Goal: Task Accomplishment & Management: Use online tool/utility

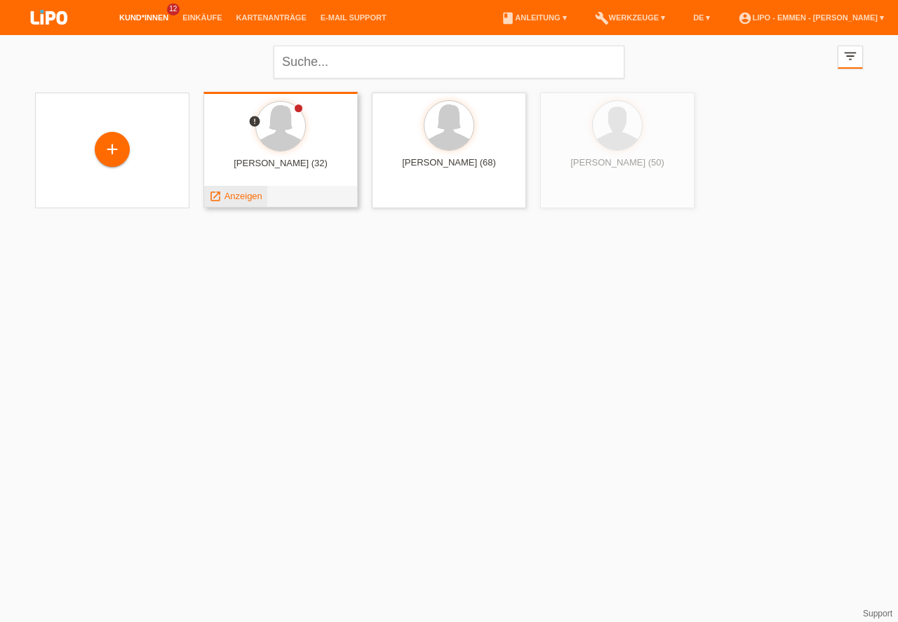
click at [241, 192] on span "Anzeigen" at bounding box center [243, 196] width 38 height 11
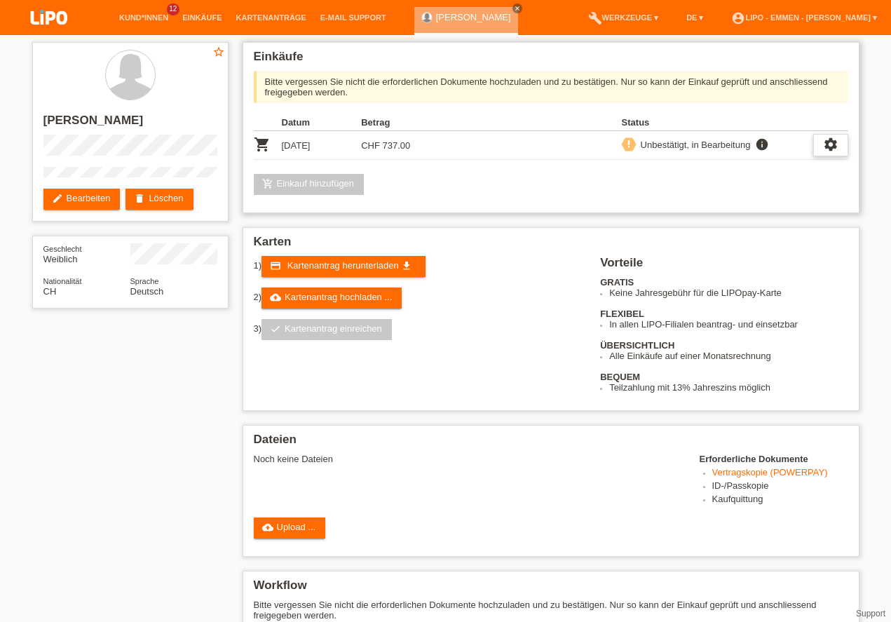
click at [844, 146] on div "settings" at bounding box center [830, 145] width 35 height 22
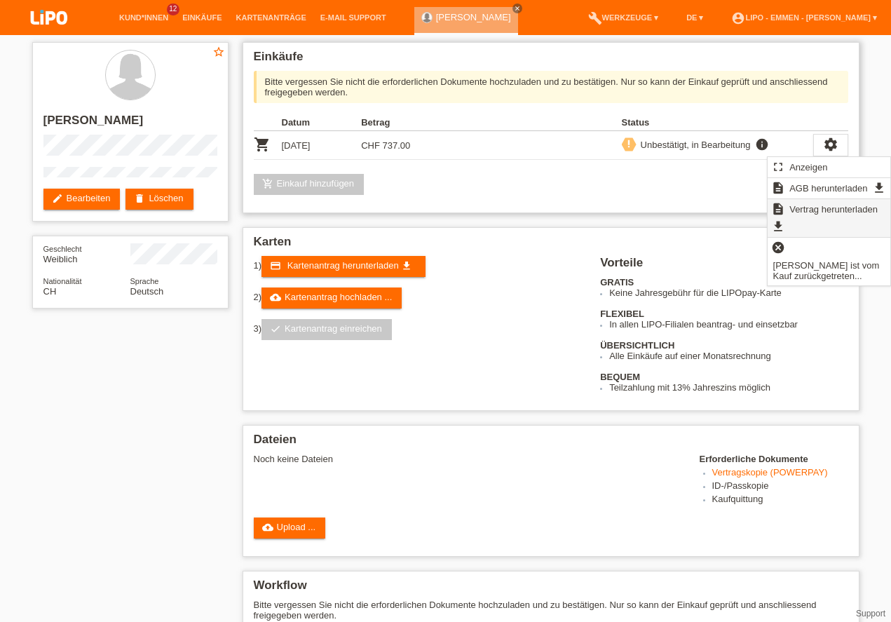
click at [797, 207] on span "Vertrag herunterladen" at bounding box center [834, 209] width 93 height 17
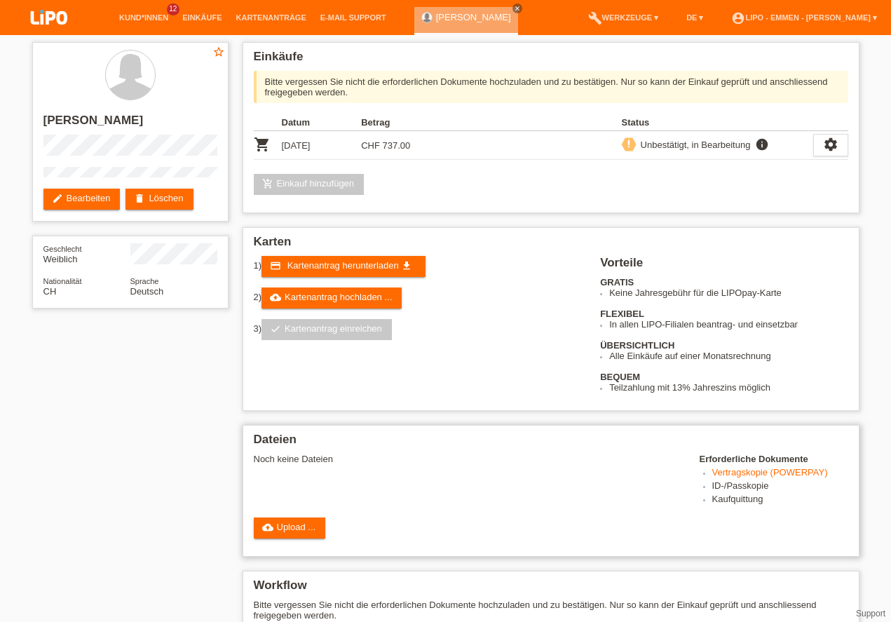
scroll to position [40, 0]
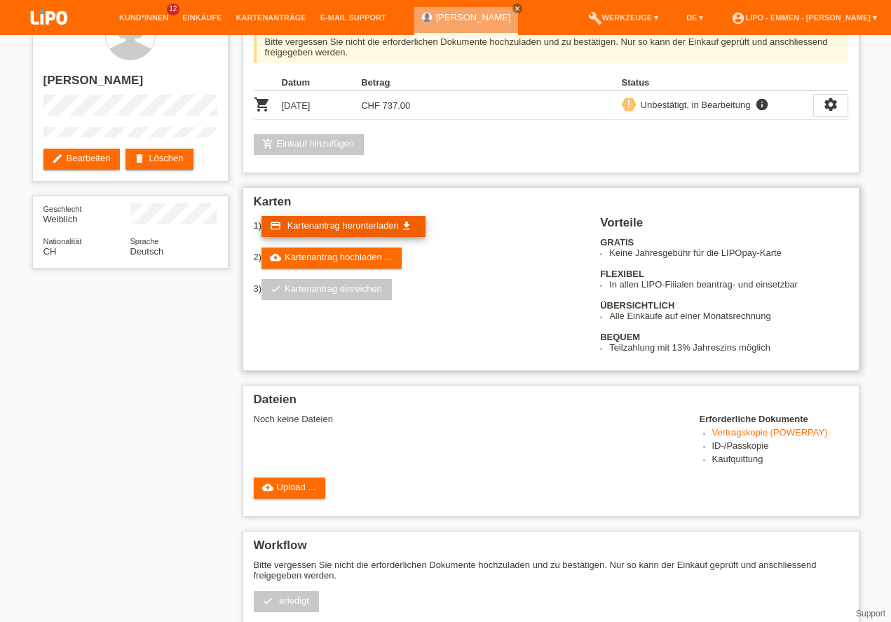
click at [320, 227] on span "Kartenantrag herunterladen" at bounding box center [344, 225] width 112 height 11
click at [202, 613] on div "star_border aleksandra saric edit Bearbeiten delete Löschen Geschlecht Weiblich…" at bounding box center [446, 368] width 842 height 746
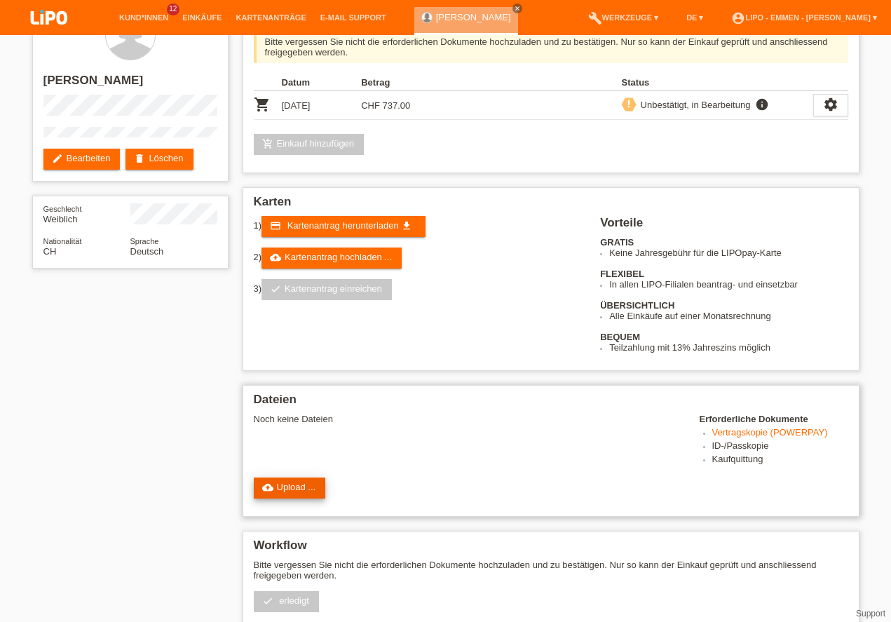
click at [286, 486] on link "cloud_upload Upload ..." at bounding box center [290, 488] width 72 height 21
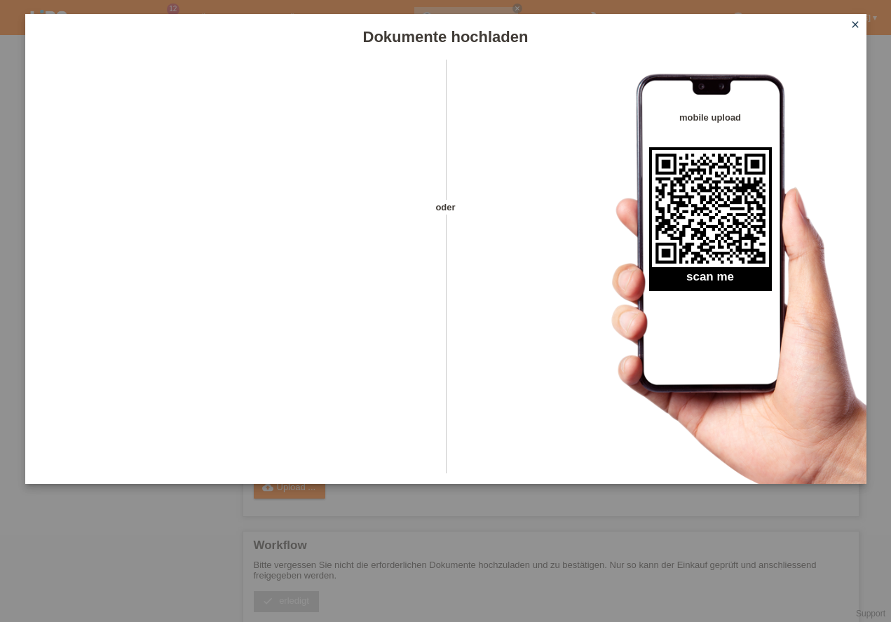
click at [857, 29] on icon "close" at bounding box center [855, 24] width 11 height 11
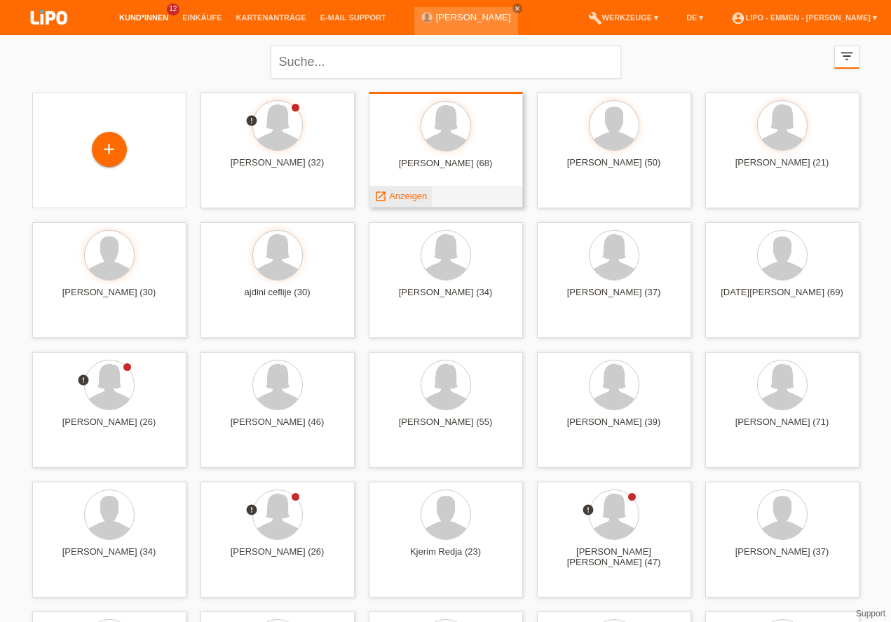
click at [405, 198] on span "Anzeigen" at bounding box center [408, 196] width 38 height 11
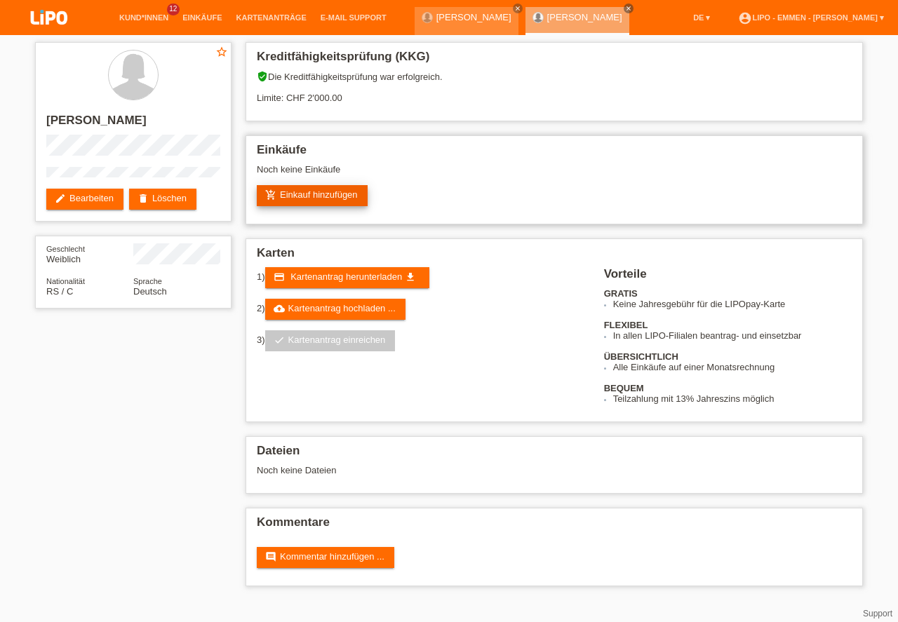
click at [307, 188] on link "add_shopping_cart Einkauf hinzufügen" at bounding box center [312, 195] width 111 height 21
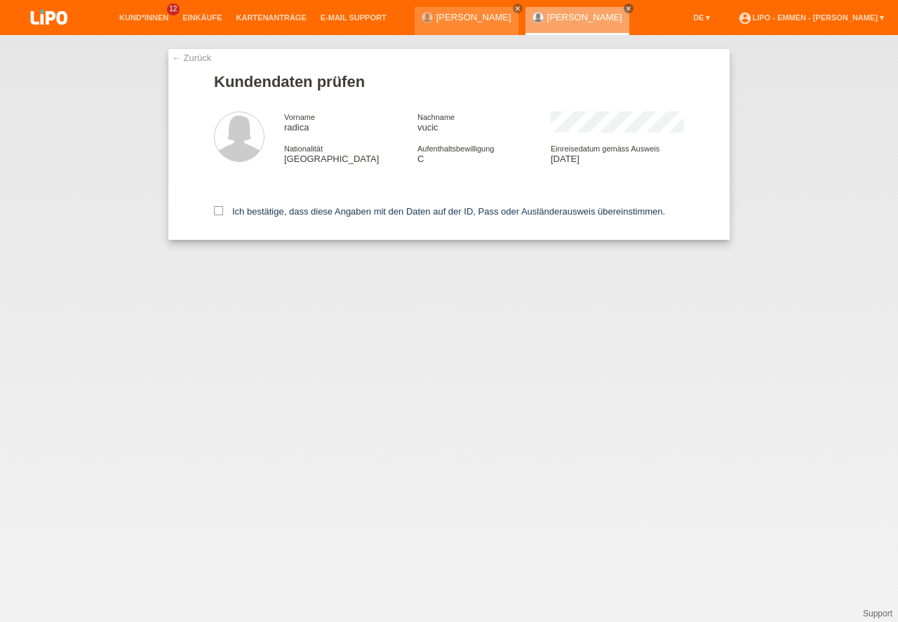
click at [248, 525] on div "← Zurück Kundendaten prüfen Vorname radica Nachname vucic Nationalität Serbien" at bounding box center [449, 328] width 898 height 587
click at [234, 215] on label "Ich bestätige, dass diese Angaben mit den Daten auf der ID, Pass oder Ausländer…" at bounding box center [439, 211] width 451 height 11
click at [223, 215] on input "Ich bestätige, dass diese Angaben mit den Daten auf der ID, Pass oder Ausländer…" at bounding box center [218, 210] width 9 height 9
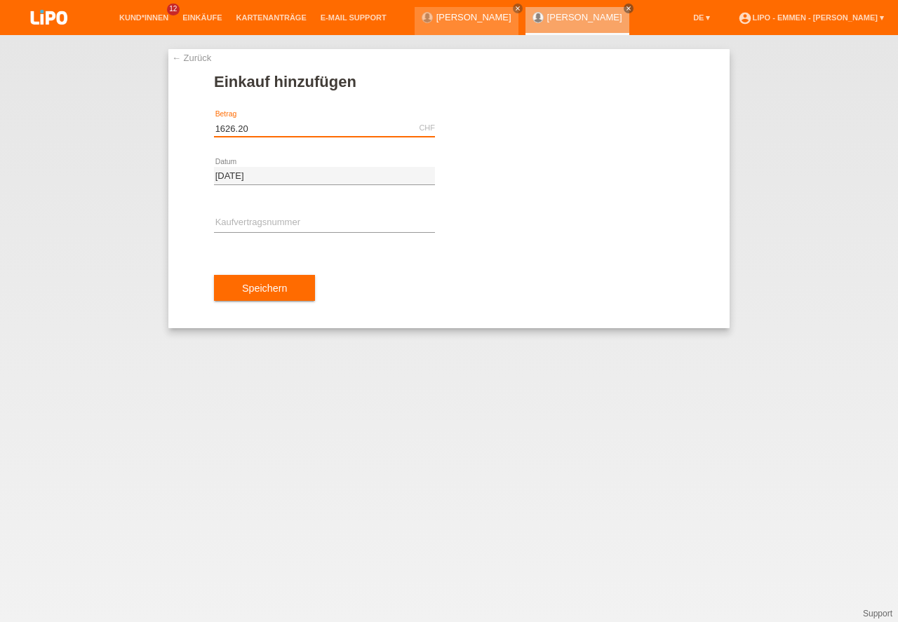
type input "1626.20"
click at [279, 219] on input "text" at bounding box center [324, 224] width 221 height 18
click at [316, 602] on div "← Zurück Einkauf hinzufügen 1626.20 CHF error Betrag 26.08.2025" at bounding box center [449, 328] width 898 height 587
click at [227, 224] on input "XF" at bounding box center [324, 224] width 221 height 18
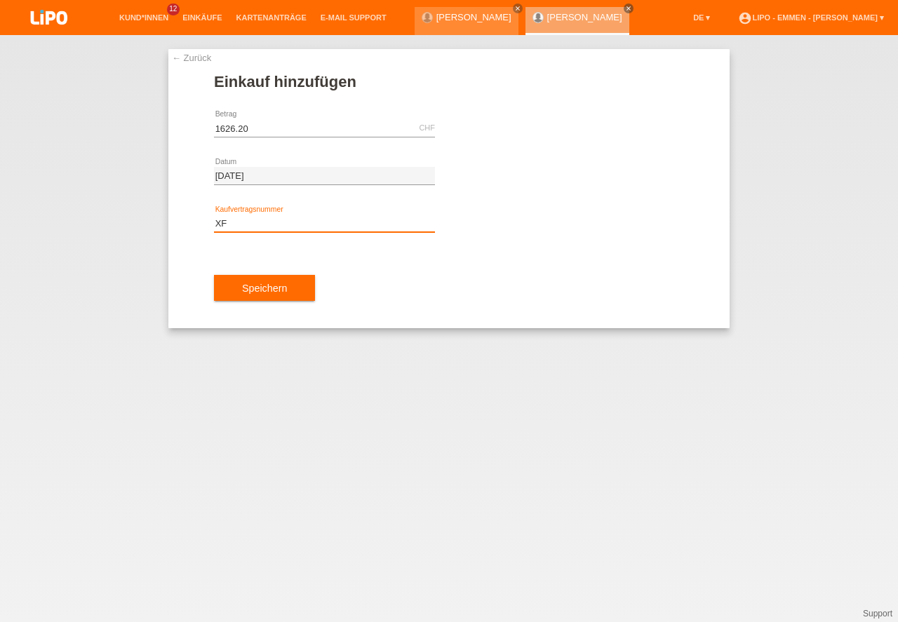
click at [227, 224] on input "XF" at bounding box center [324, 224] width 221 height 18
paste input "0JUD"
type input "XF0JUD"
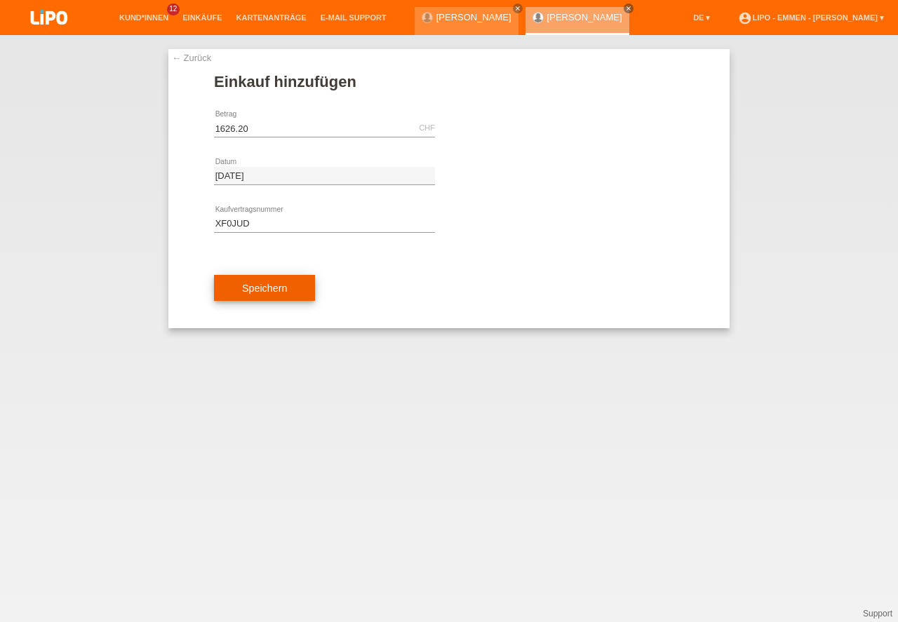
click at [250, 290] on button "Speichern" at bounding box center [264, 288] width 101 height 27
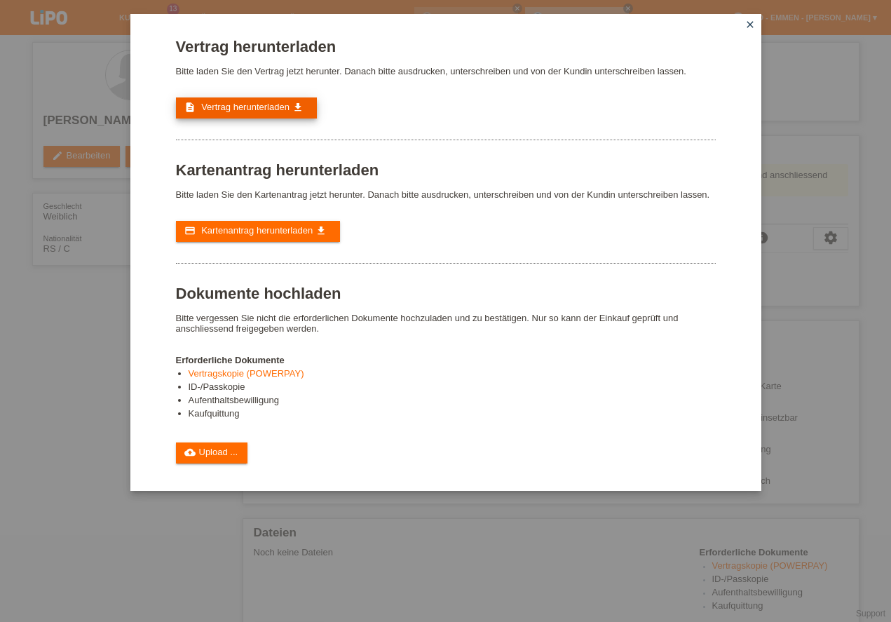
click at [263, 111] on span "Vertrag herunterladen" at bounding box center [245, 107] width 88 height 11
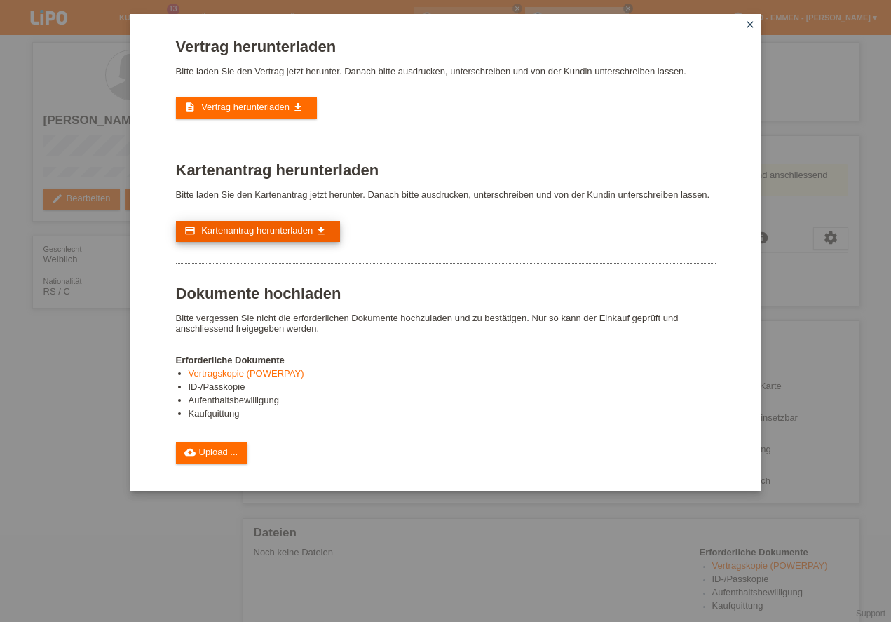
click at [230, 229] on span "Kartenantrag herunterladen" at bounding box center [257, 230] width 112 height 11
click at [64, 268] on div "Vertrag herunterladen Bitte laden Sie den Vertrag jetzt herunter. Danach bitte …" at bounding box center [445, 311] width 891 height 622
click at [65, 269] on div "Vertrag herunterladen Bitte laden Sie den Vertrag jetzt herunter. Danach bitte …" at bounding box center [445, 311] width 891 height 622
click at [748, 22] on icon "close" at bounding box center [750, 24] width 11 height 11
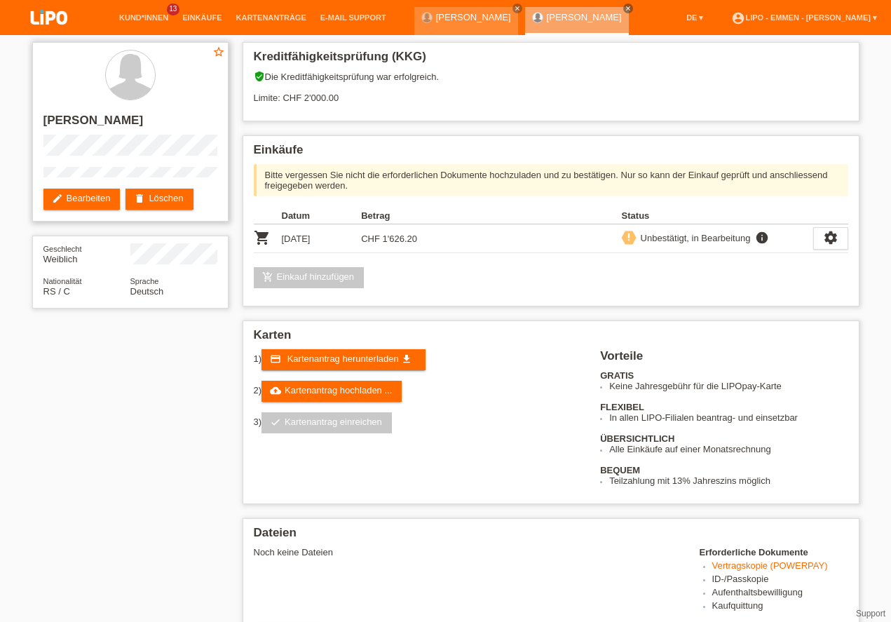
click at [88, 118] on h2 "[PERSON_NAME]" at bounding box center [130, 124] width 174 height 21
click at [87, 117] on h2 "[PERSON_NAME]" at bounding box center [130, 124] width 174 height 21
click at [132, 111] on div "star_border [PERSON_NAME] edit Bearbeiten delete Löschen" at bounding box center [130, 132] width 196 height 180
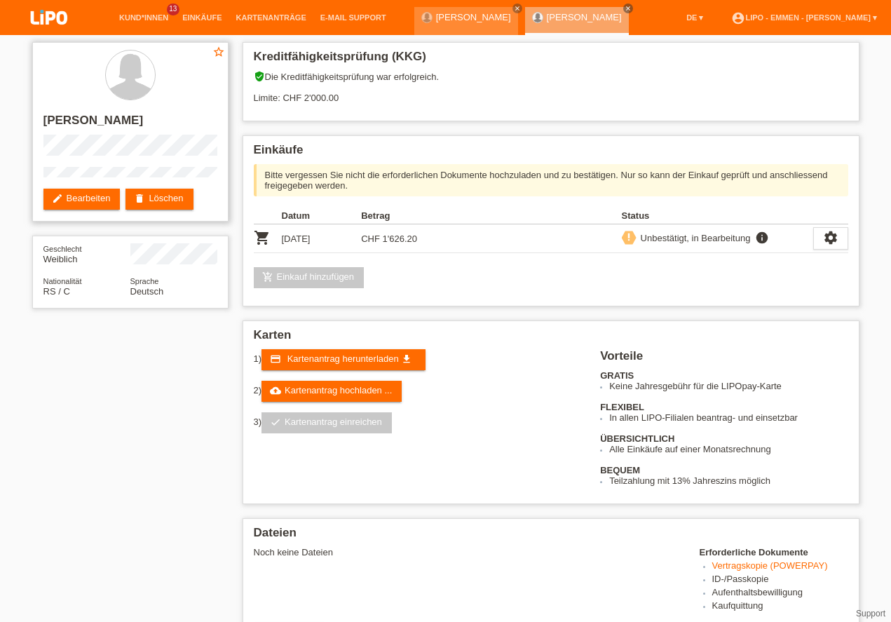
click at [90, 122] on h2 "[PERSON_NAME]" at bounding box center [130, 124] width 174 height 21
click at [50, 118] on h2 "[PERSON_NAME]" at bounding box center [130, 124] width 174 height 21
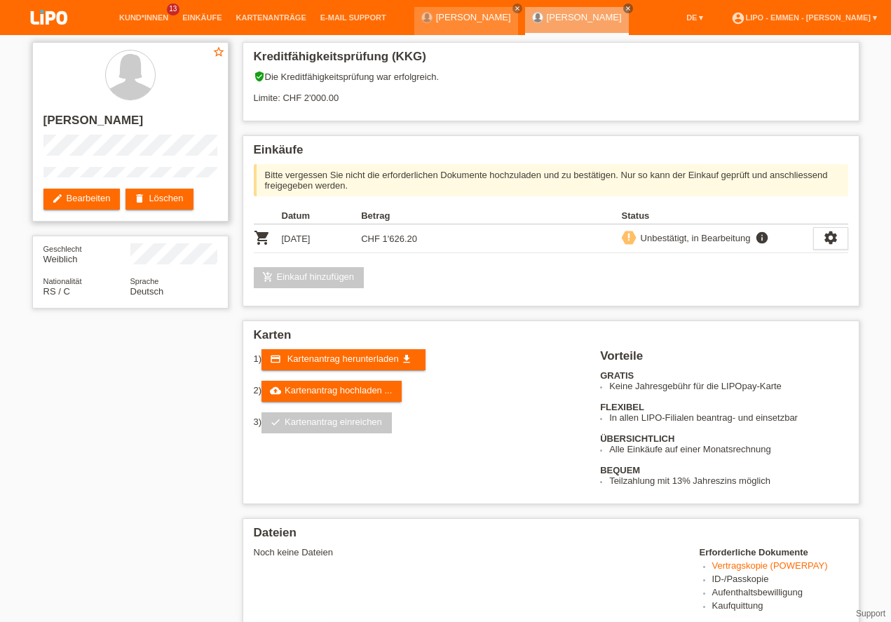
click at [50, 118] on h2 "[PERSON_NAME]" at bounding box center [130, 124] width 174 height 21
click at [130, 466] on div "star_border [PERSON_NAME] edit Bearbeiten delete Löschen Geschlecht Weiblich Na…" at bounding box center [446, 461] width 842 height 853
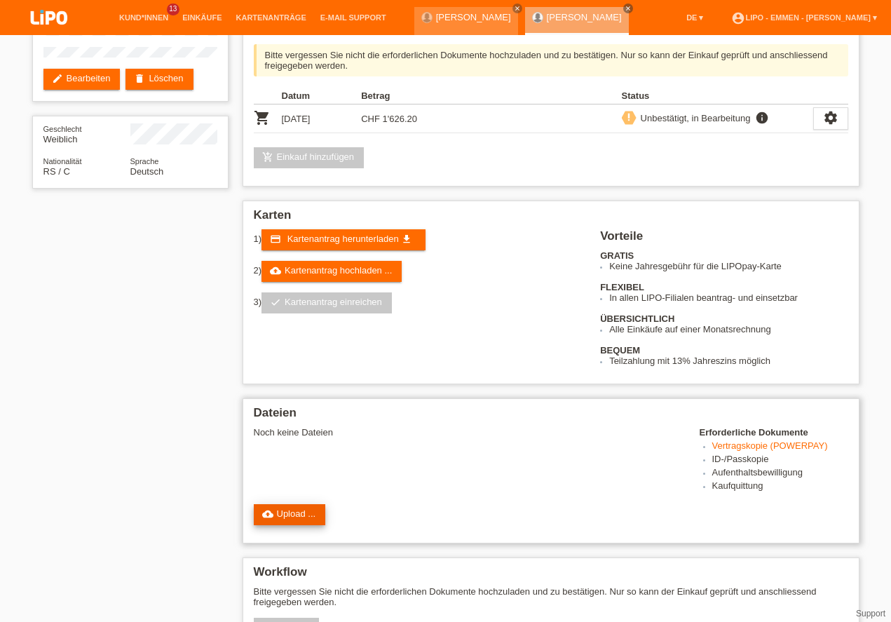
click at [302, 516] on link "cloud_upload Upload ..." at bounding box center [290, 514] width 72 height 21
